Goal: Task Accomplishment & Management: Manage account settings

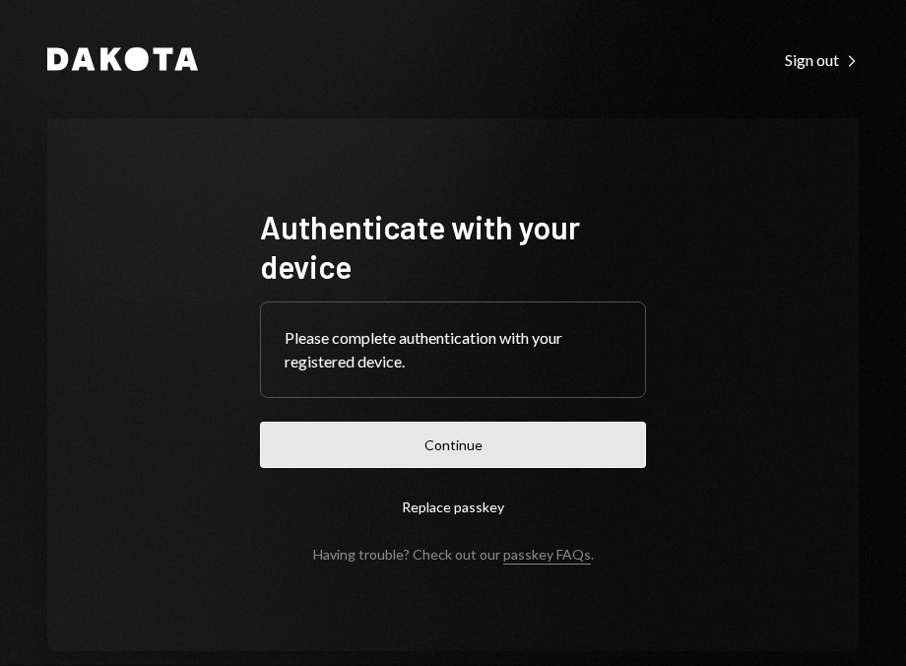
click at [435, 453] on button "Continue" at bounding box center [453, 444] width 386 height 46
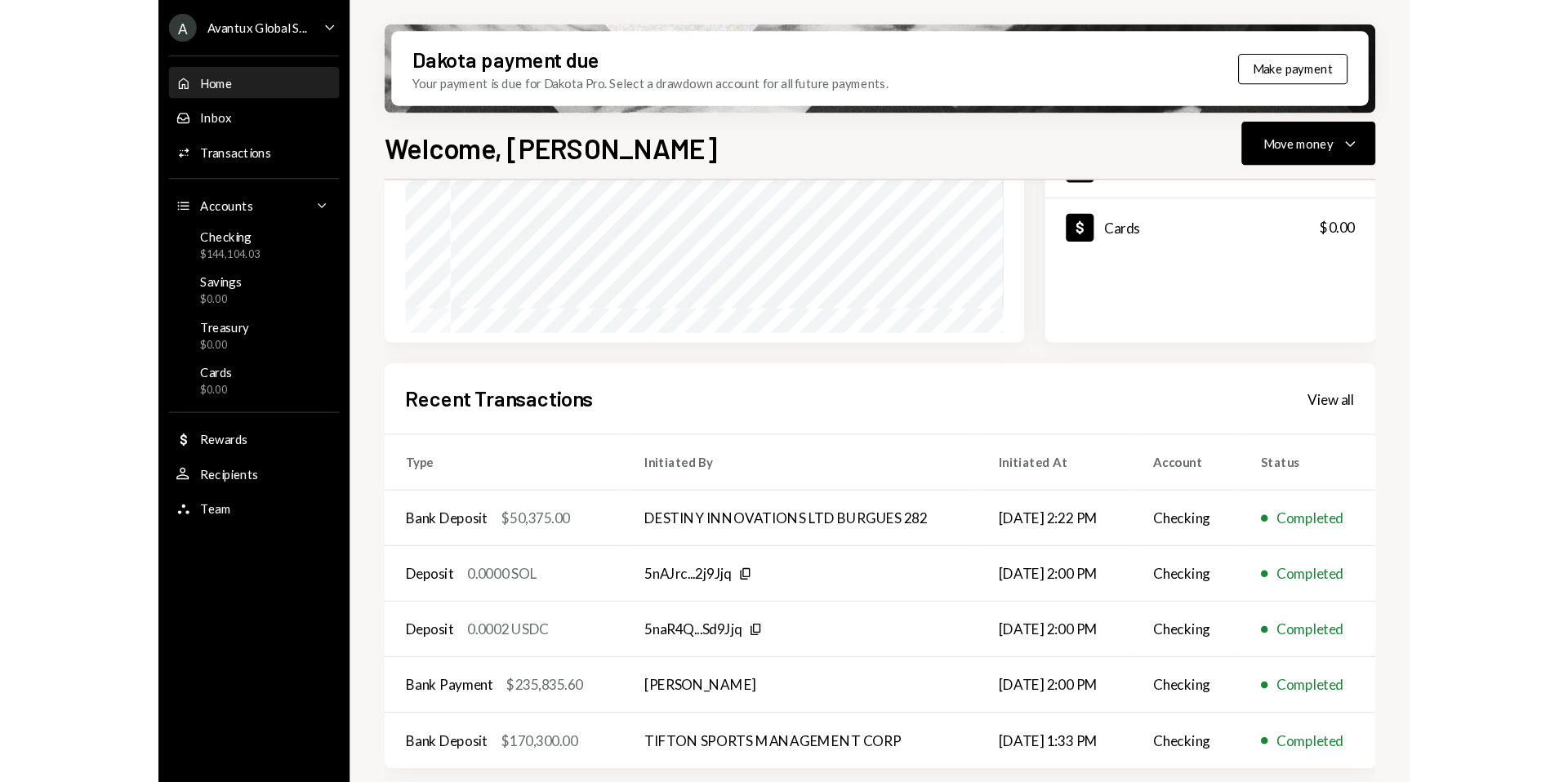
scroll to position [348, 0]
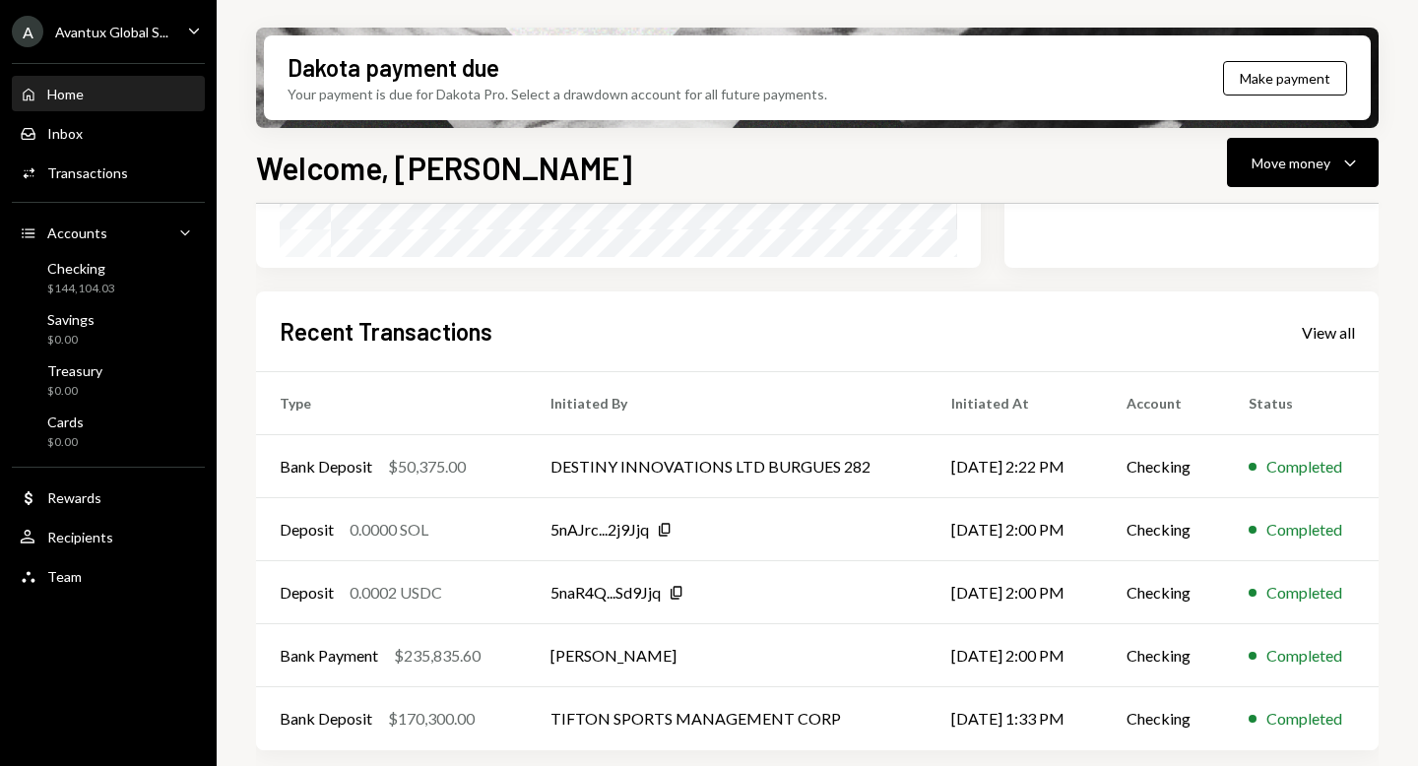
click at [84, 14] on ul "A Avantux Global S... Caret Down Home Home Inbox Inbox Activities Transactions …" at bounding box center [108, 299] width 217 height 598
click at [111, 26] on div "Avantux Global S..." at bounding box center [111, 32] width 113 height 17
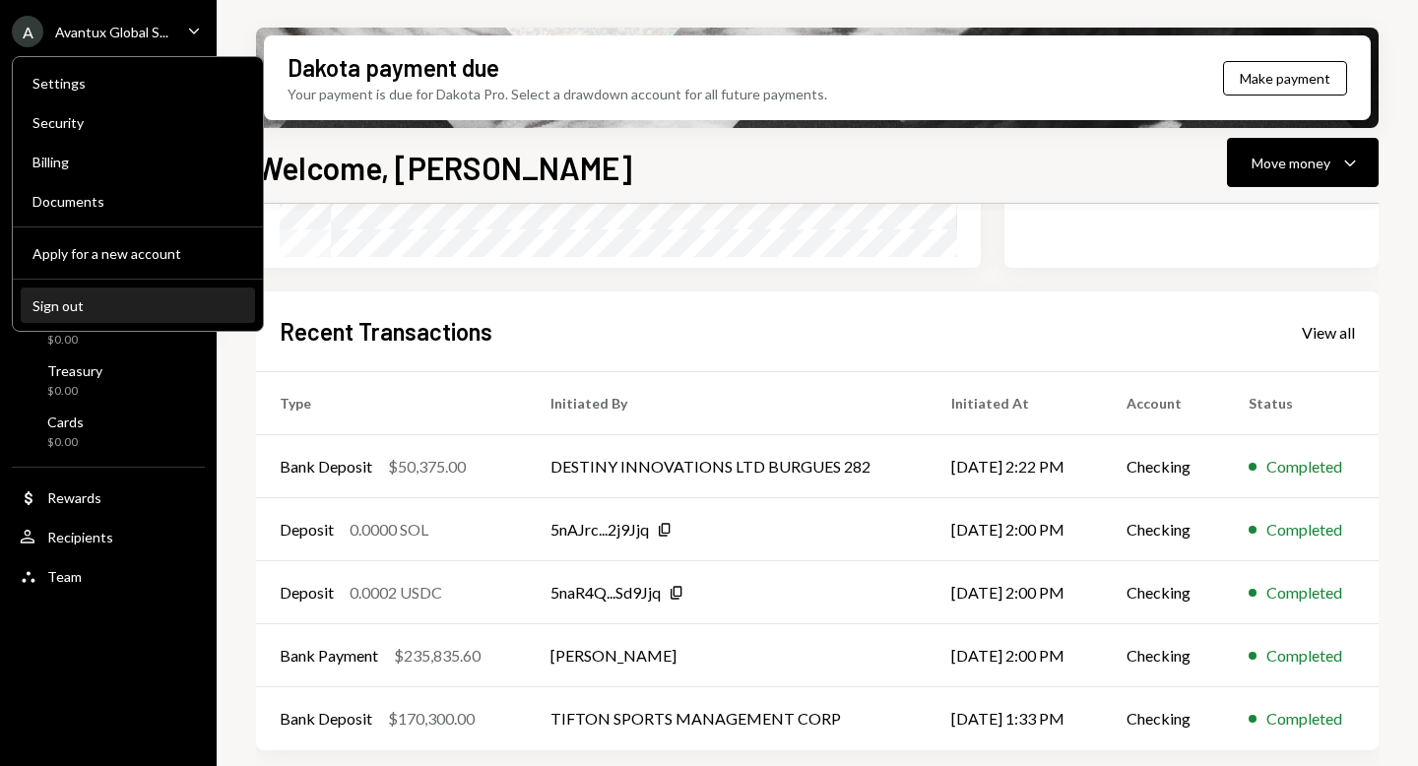
click at [86, 307] on div "Sign out" at bounding box center [137, 305] width 211 height 17
